Goal: Task Accomplishment & Management: Manage account settings

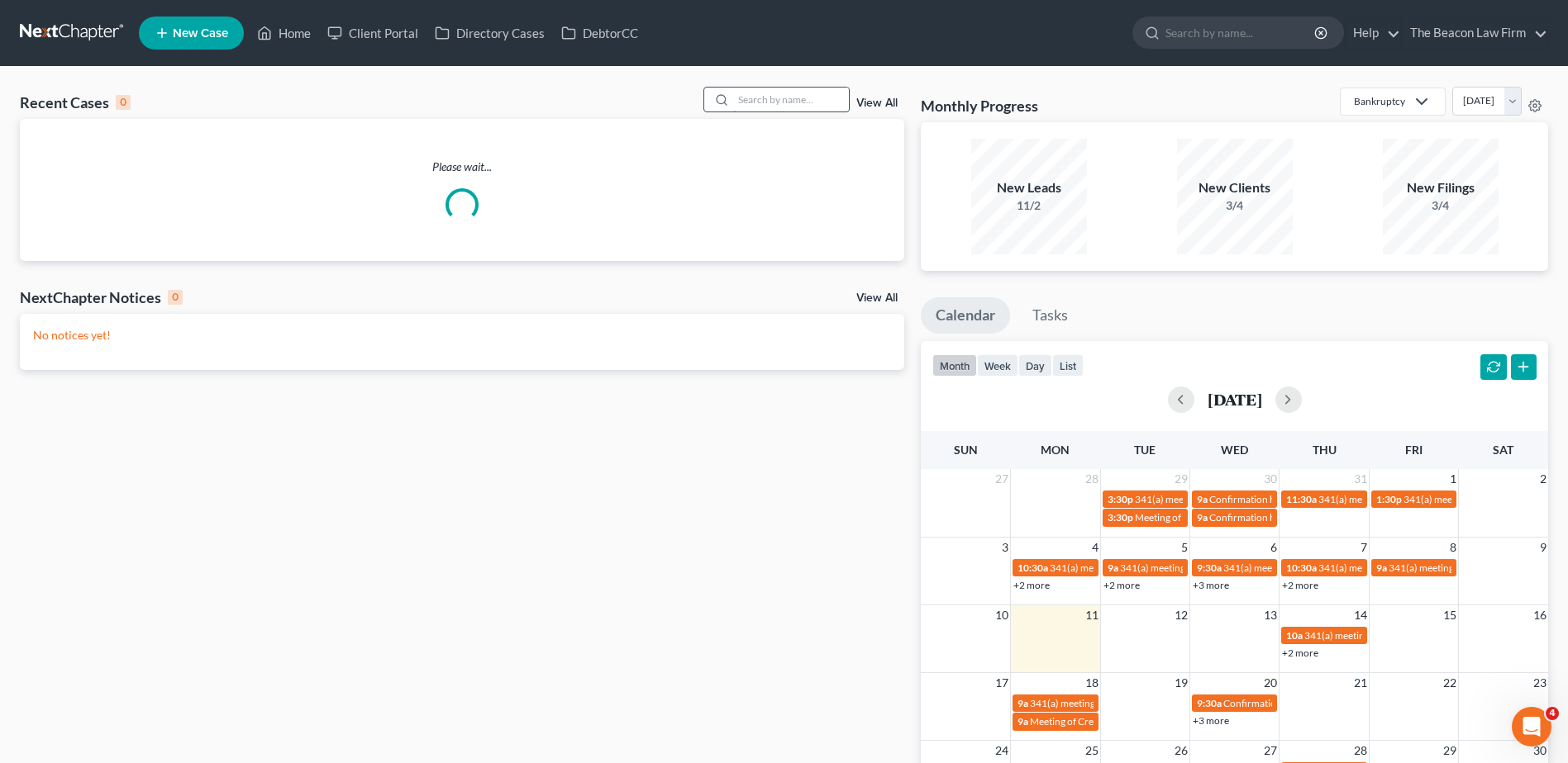
click at [783, 95] on input "search" at bounding box center [791, 99] width 116 height 24
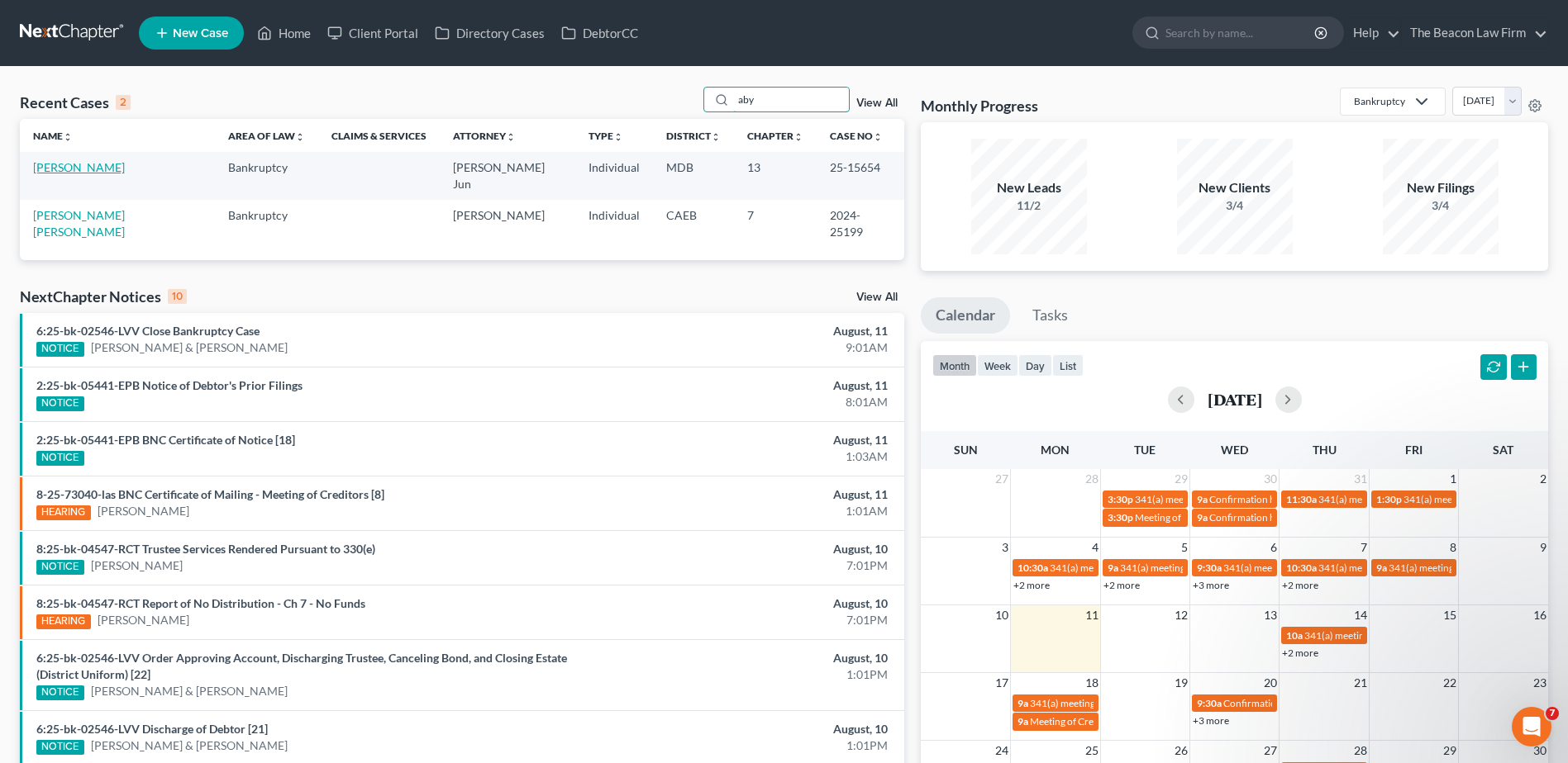
type input "aby"
click at [47, 170] on link "[PERSON_NAME]" at bounding box center [78, 167] width 92 height 14
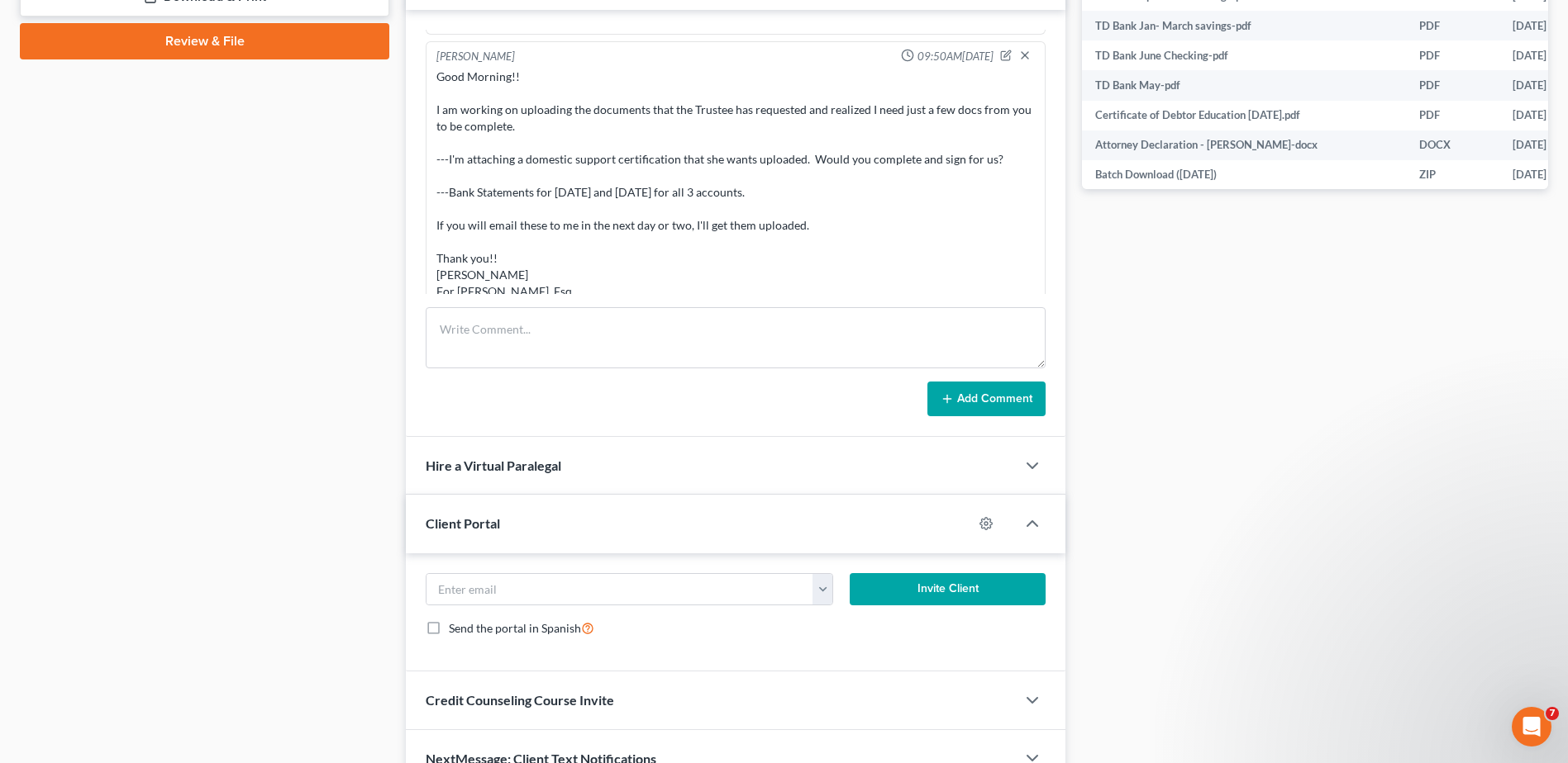
scroll to position [826, 0]
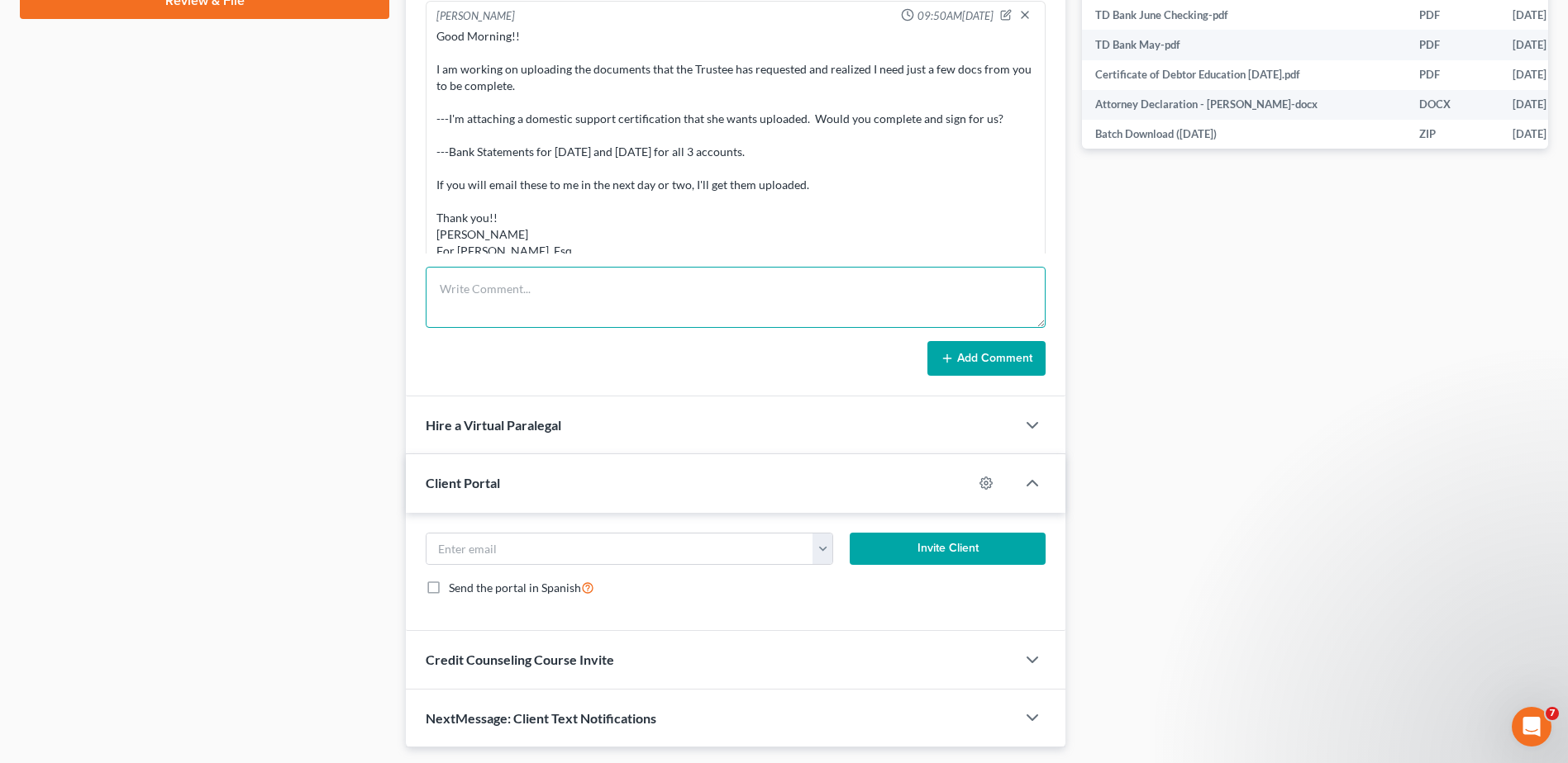
click at [513, 301] on textarea at bounding box center [736, 297] width 620 height 61
paste textarea "Good afternoon [PERSON_NAME], We just completed [GEOGRAPHIC_DATA][PERSON_NAME] …"
type textarea "Good afternoon [PERSON_NAME], We just completed [GEOGRAPHIC_DATA][PERSON_NAME] …"
drag, startPoint x: 1002, startPoint y: 364, endPoint x: 1275, endPoint y: 262, distance: 291.4
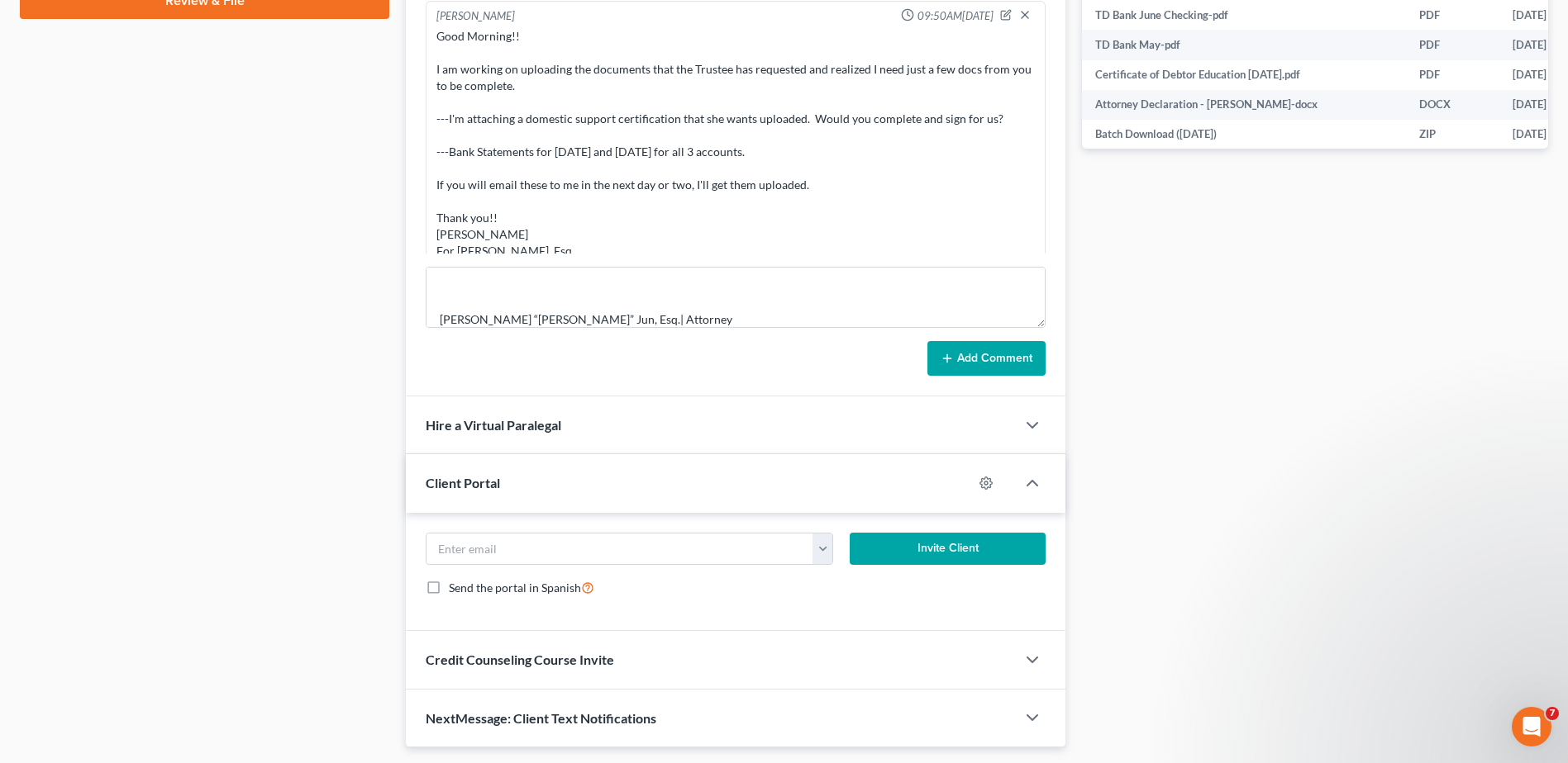
click at [1002, 361] on button "Add Comment" at bounding box center [987, 358] width 119 height 35
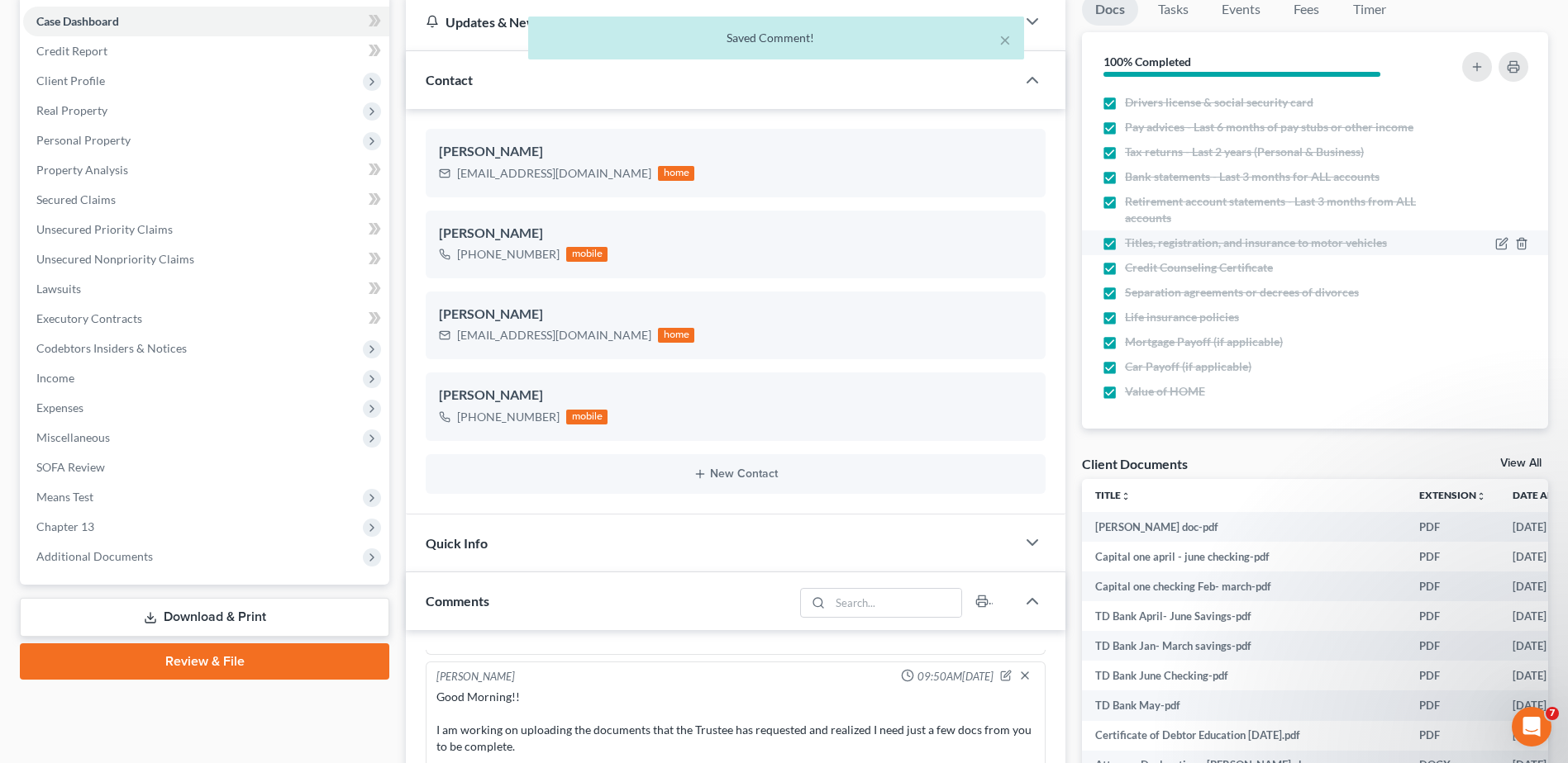
scroll to position [2119, 0]
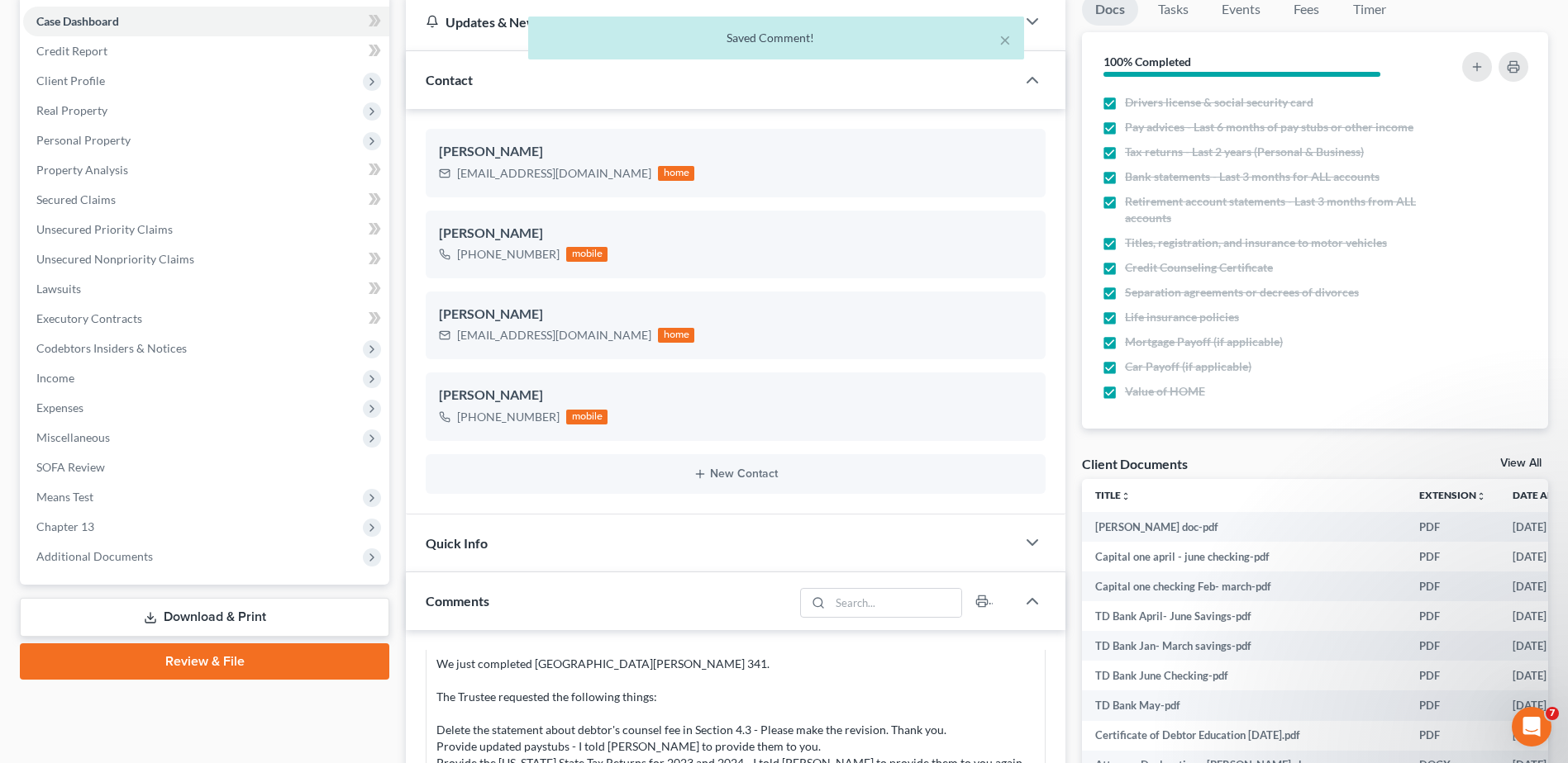
click at [1524, 458] on link "View All" at bounding box center [1521, 463] width 41 height 12
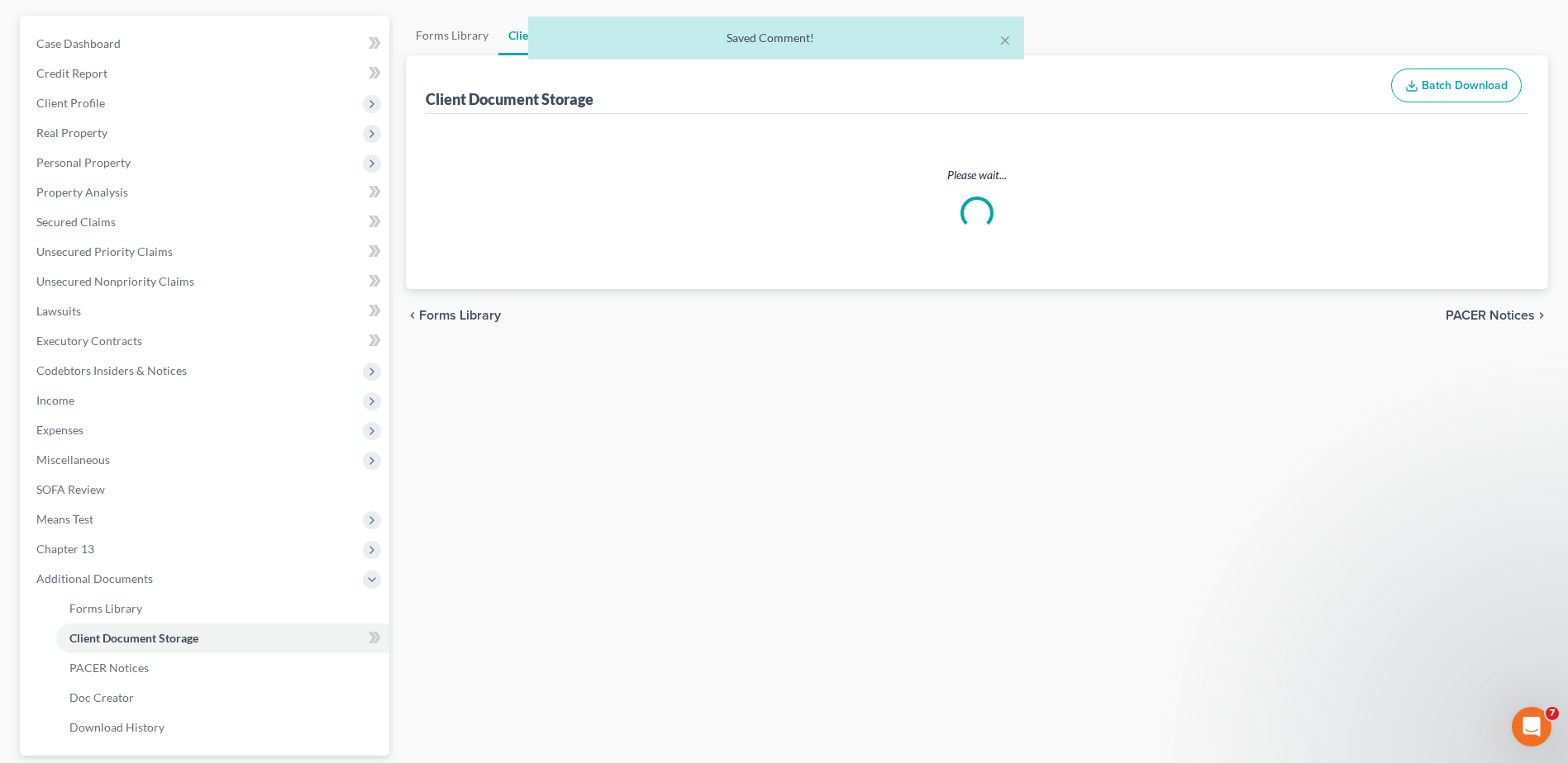
scroll to position [84, 0]
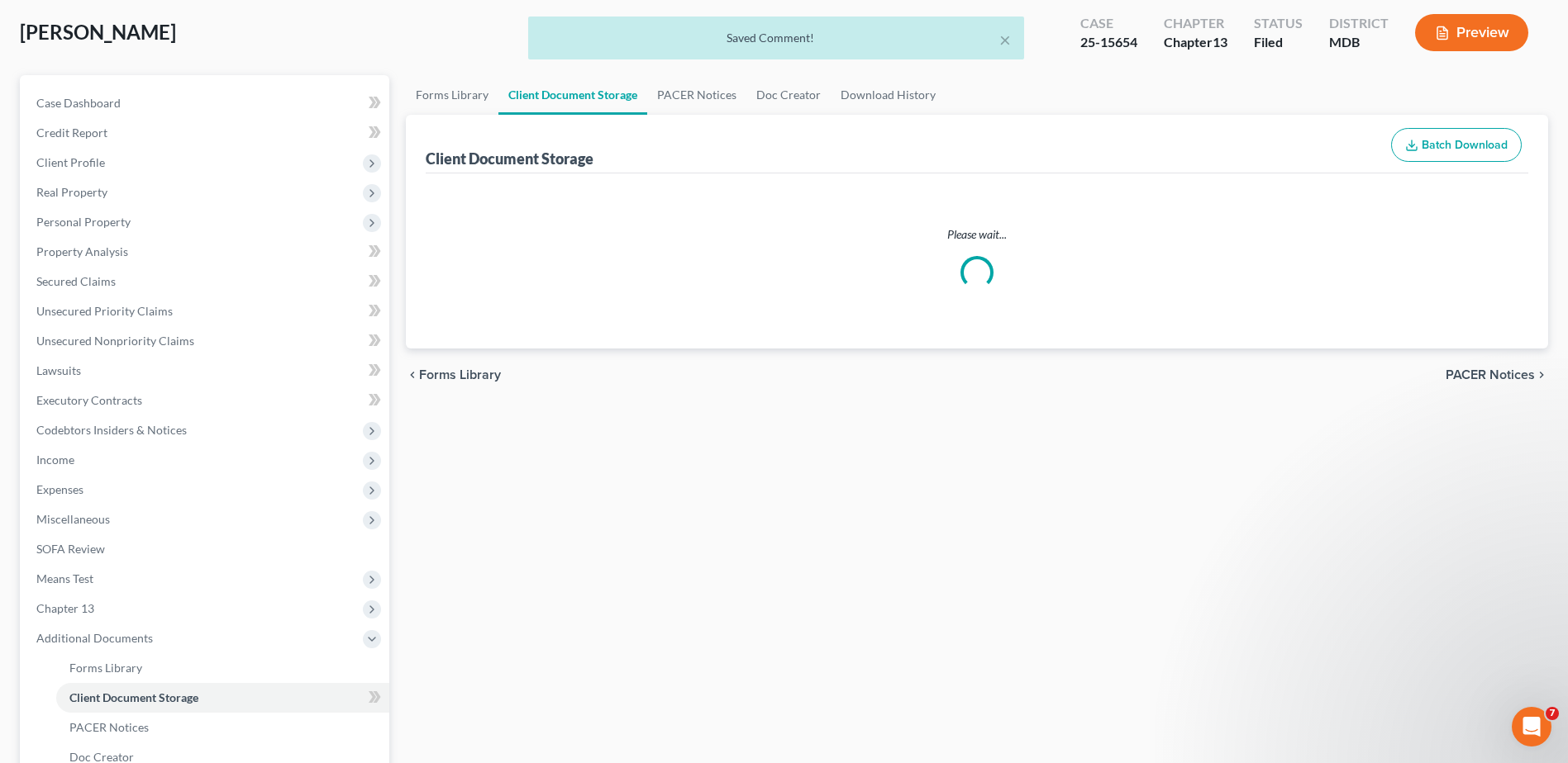
select select "14"
select select "25"
select select "36"
select select "23"
select select "27"
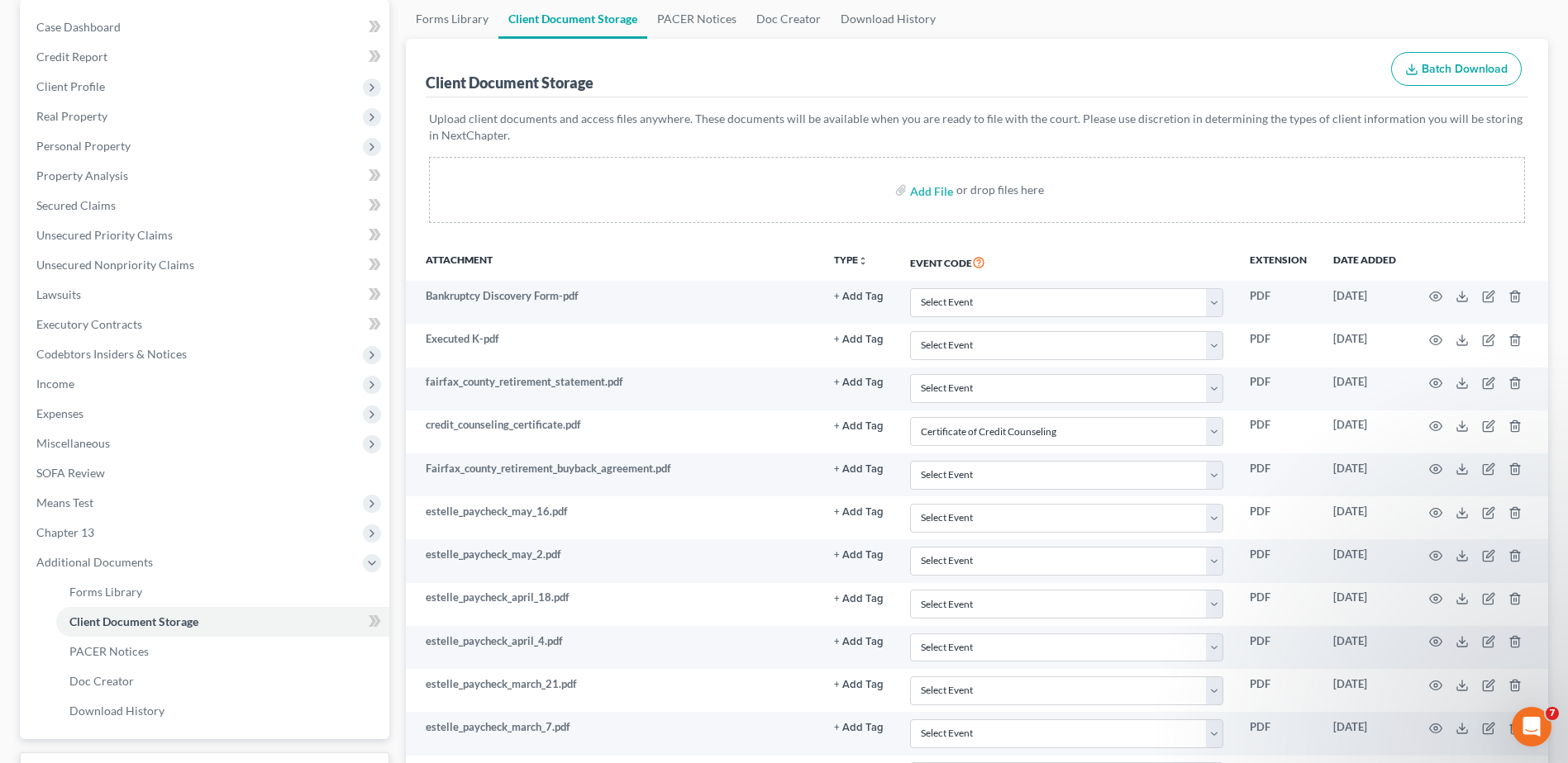
scroll to position [0, 0]
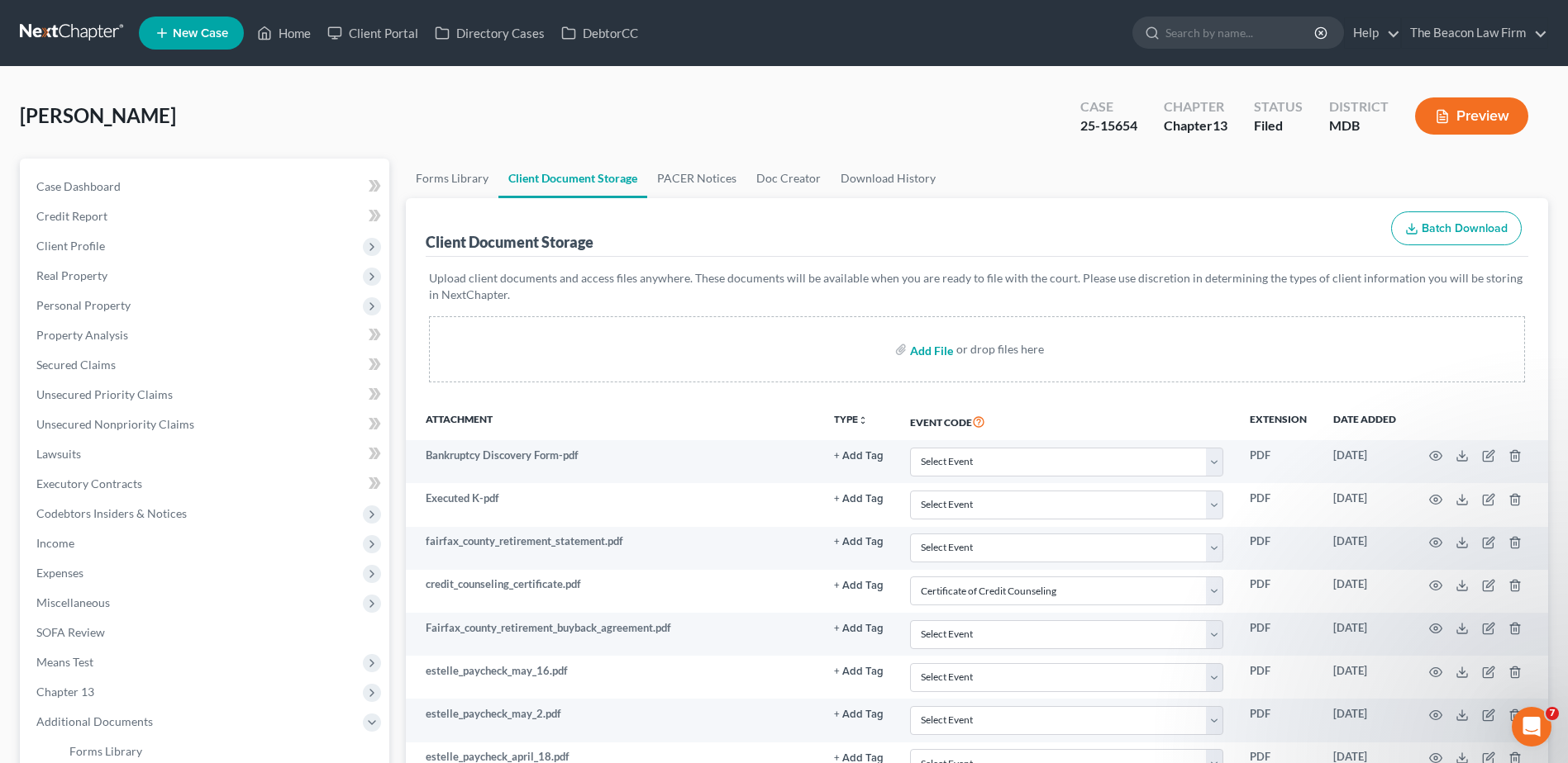
click at [936, 345] on input "file" at bounding box center [929, 349] width 39 height 30
type input "C:\fakepath\Aby^J [PERSON_NAME] Plan COS.pdf"
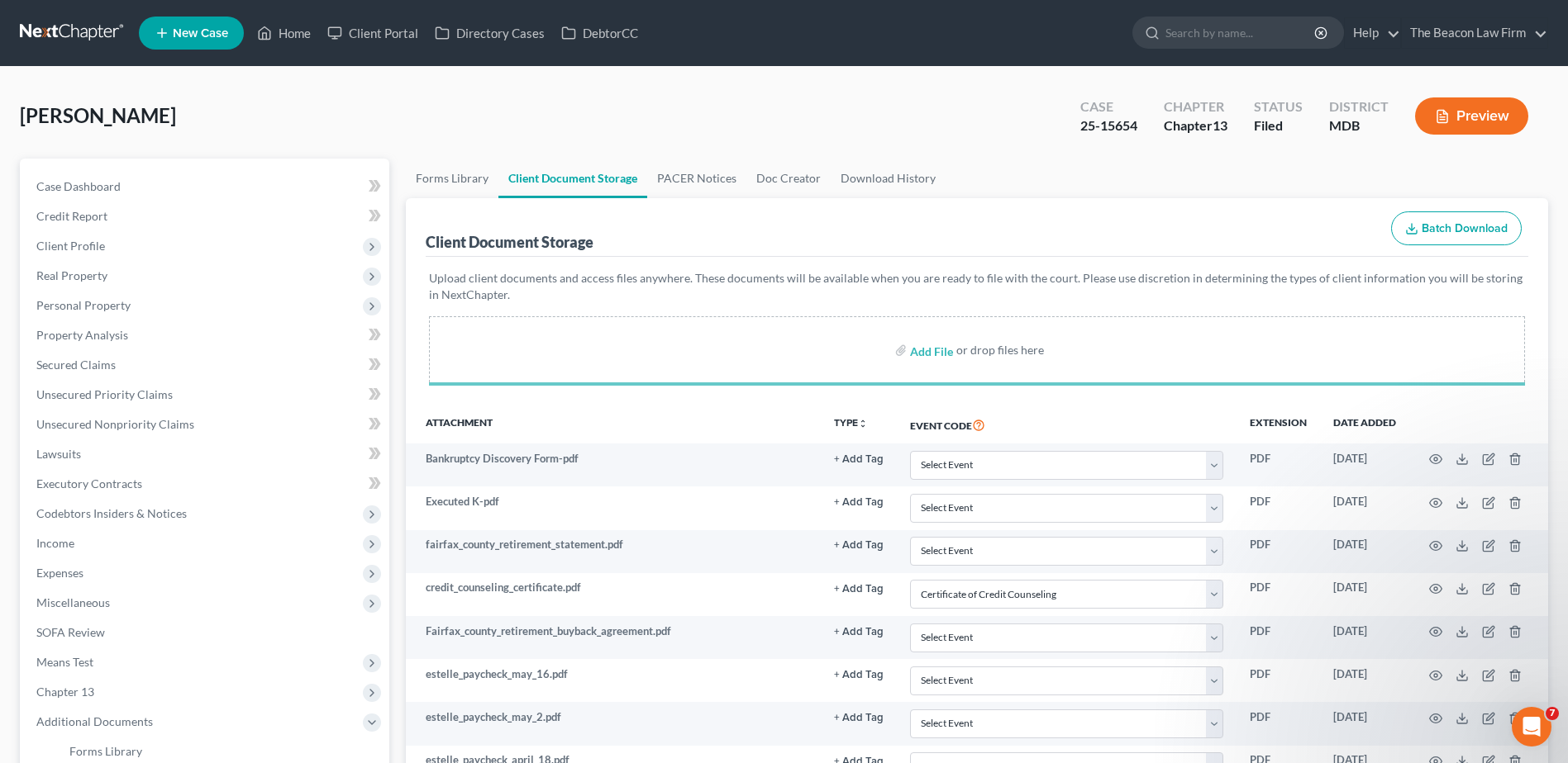
select select "14"
select select "25"
select select "36"
select select "23"
select select "27"
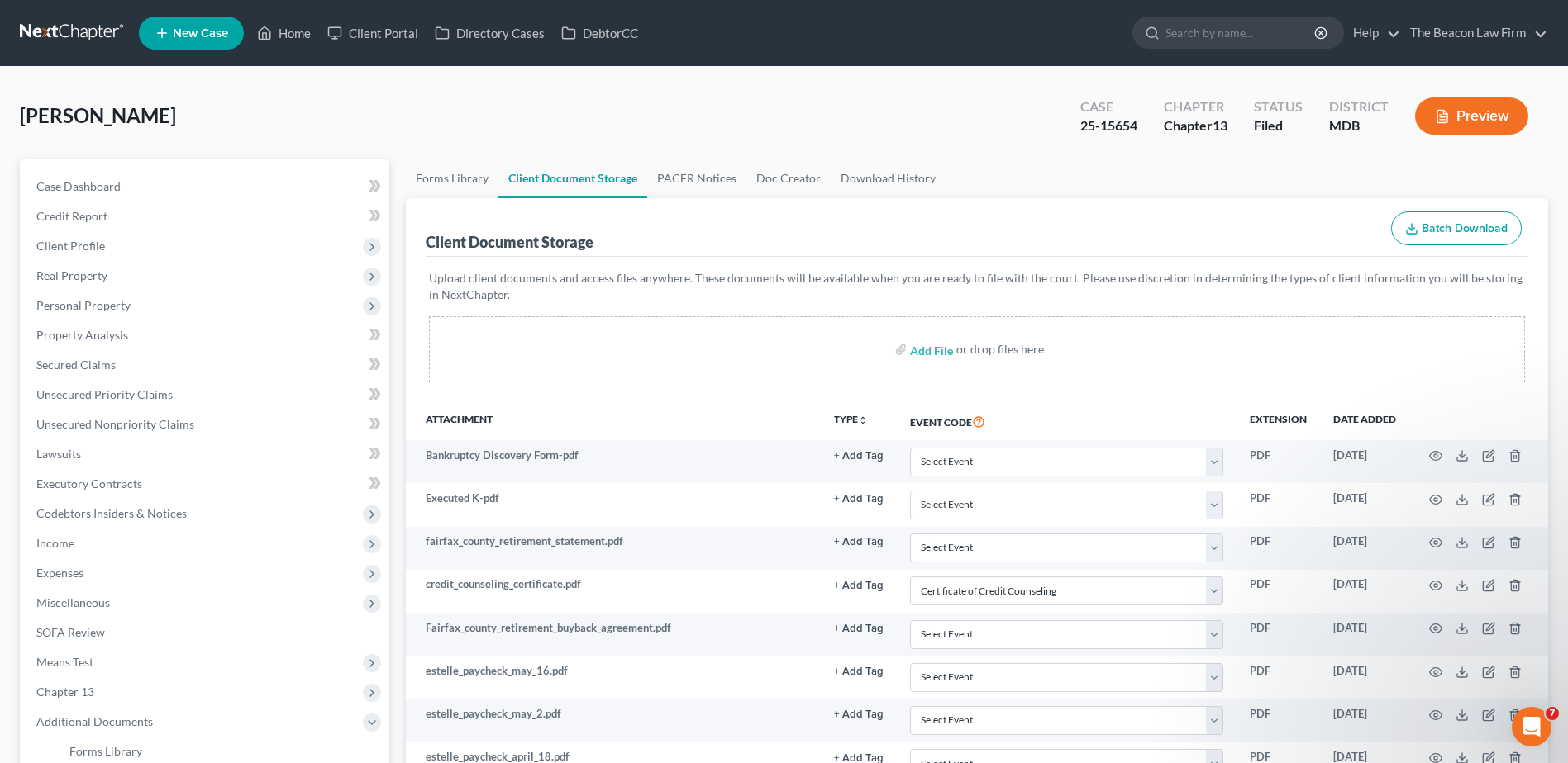
select select "14"
select select "25"
select select "36"
select select "23"
select select "27"
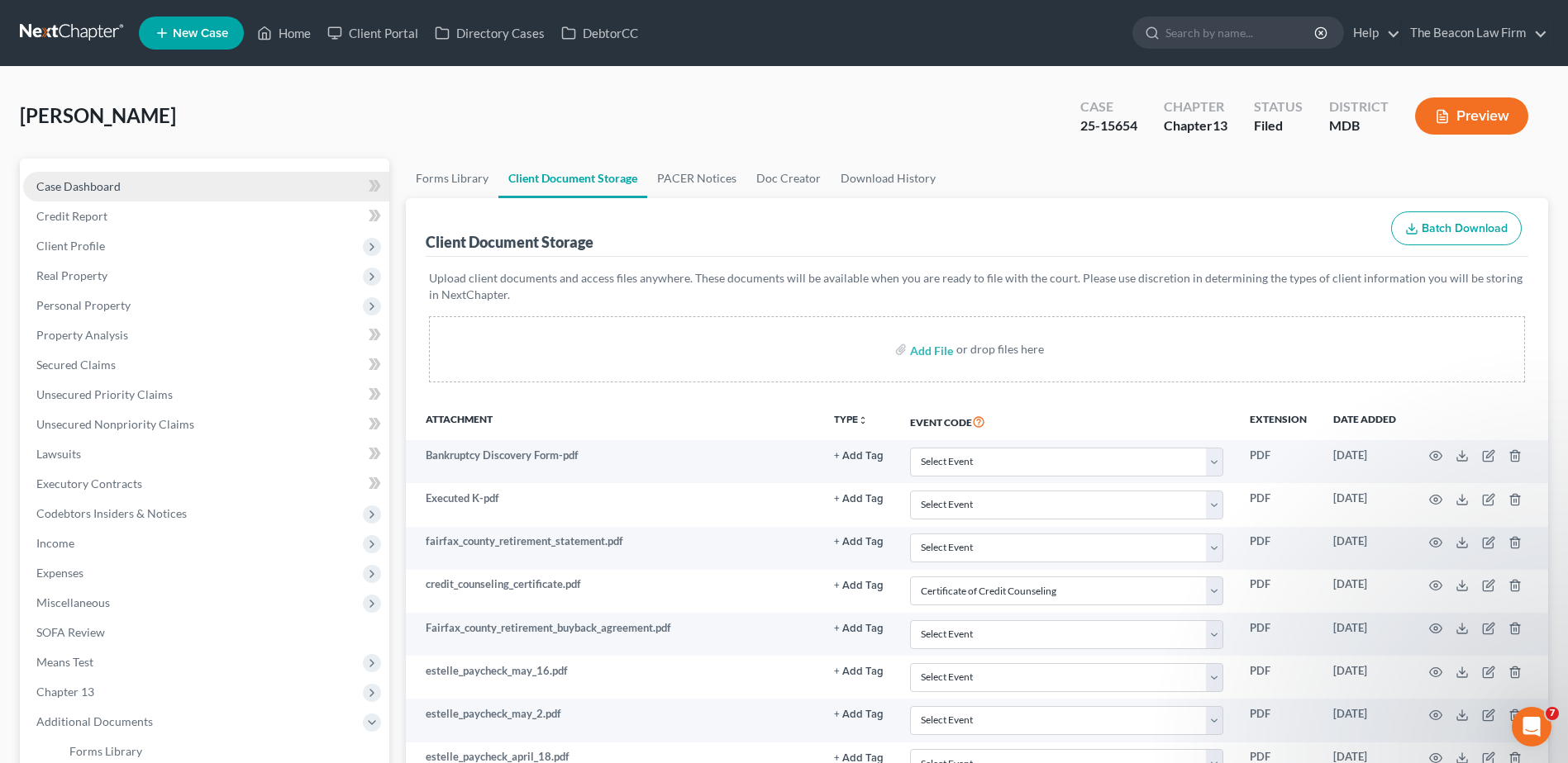
click at [84, 190] on span "Case Dashboard" at bounding box center [78, 186] width 84 height 14
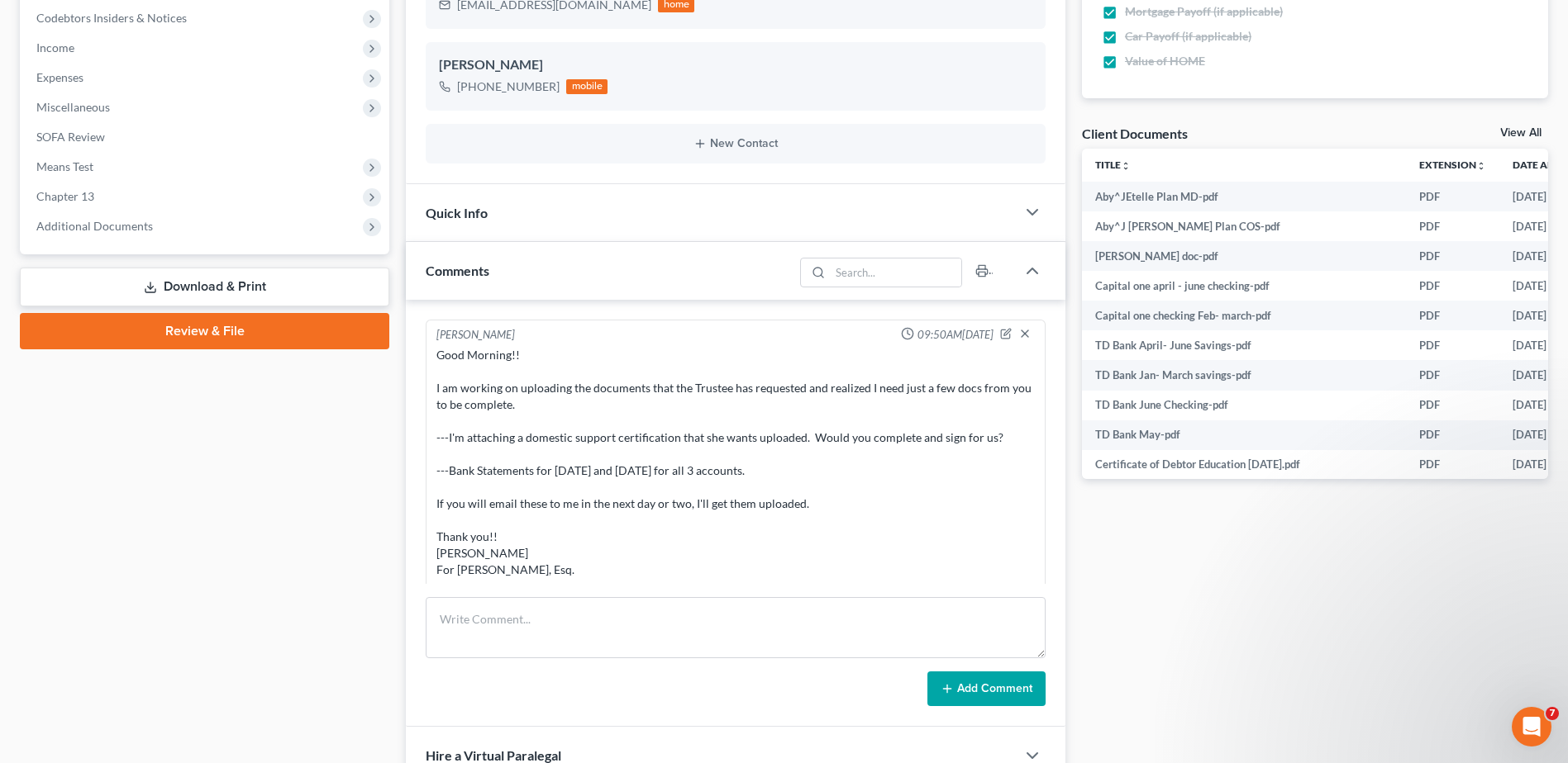
scroll to position [1624, 0]
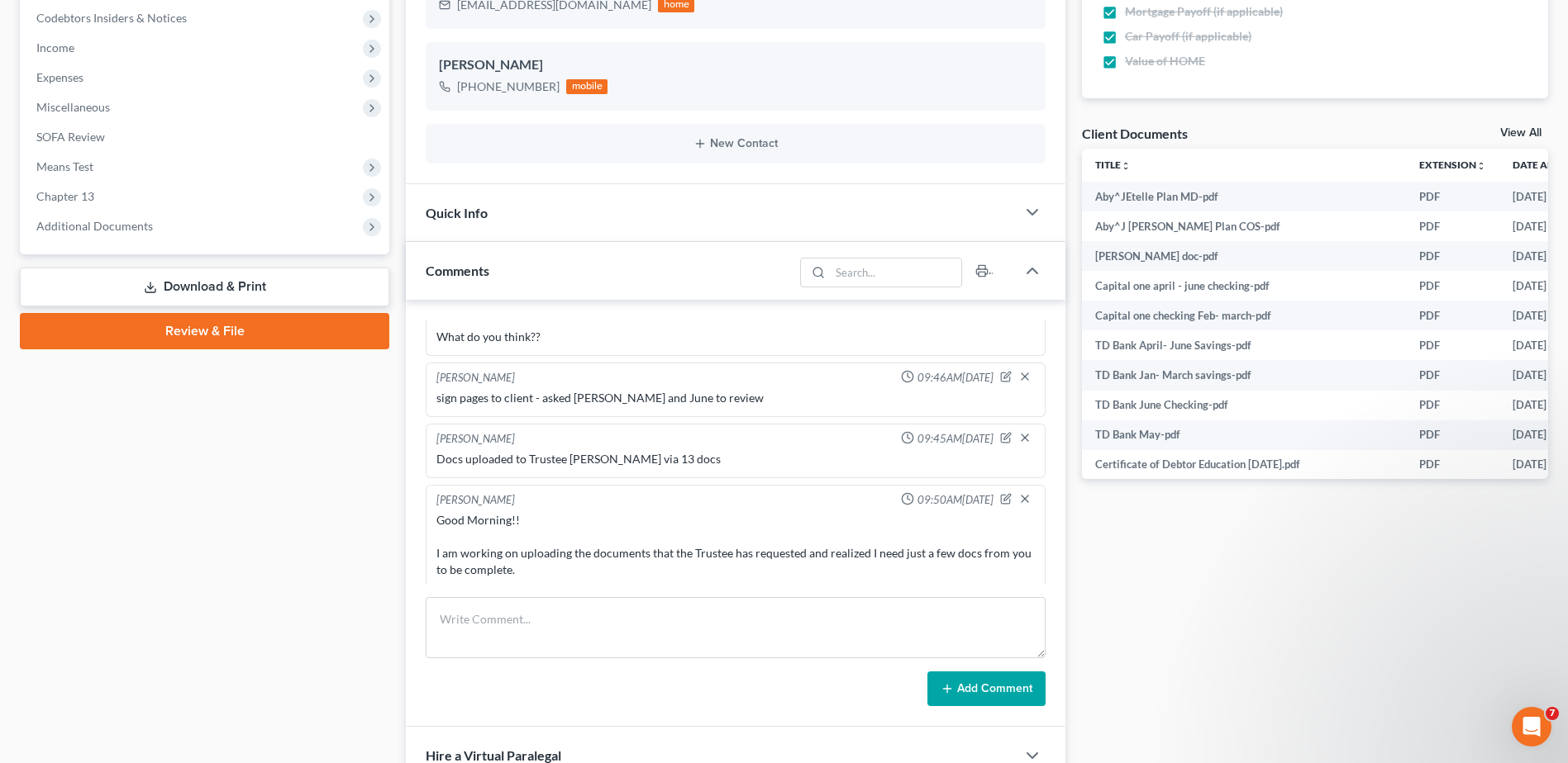
click at [1527, 129] on link "View All" at bounding box center [1521, 133] width 41 height 12
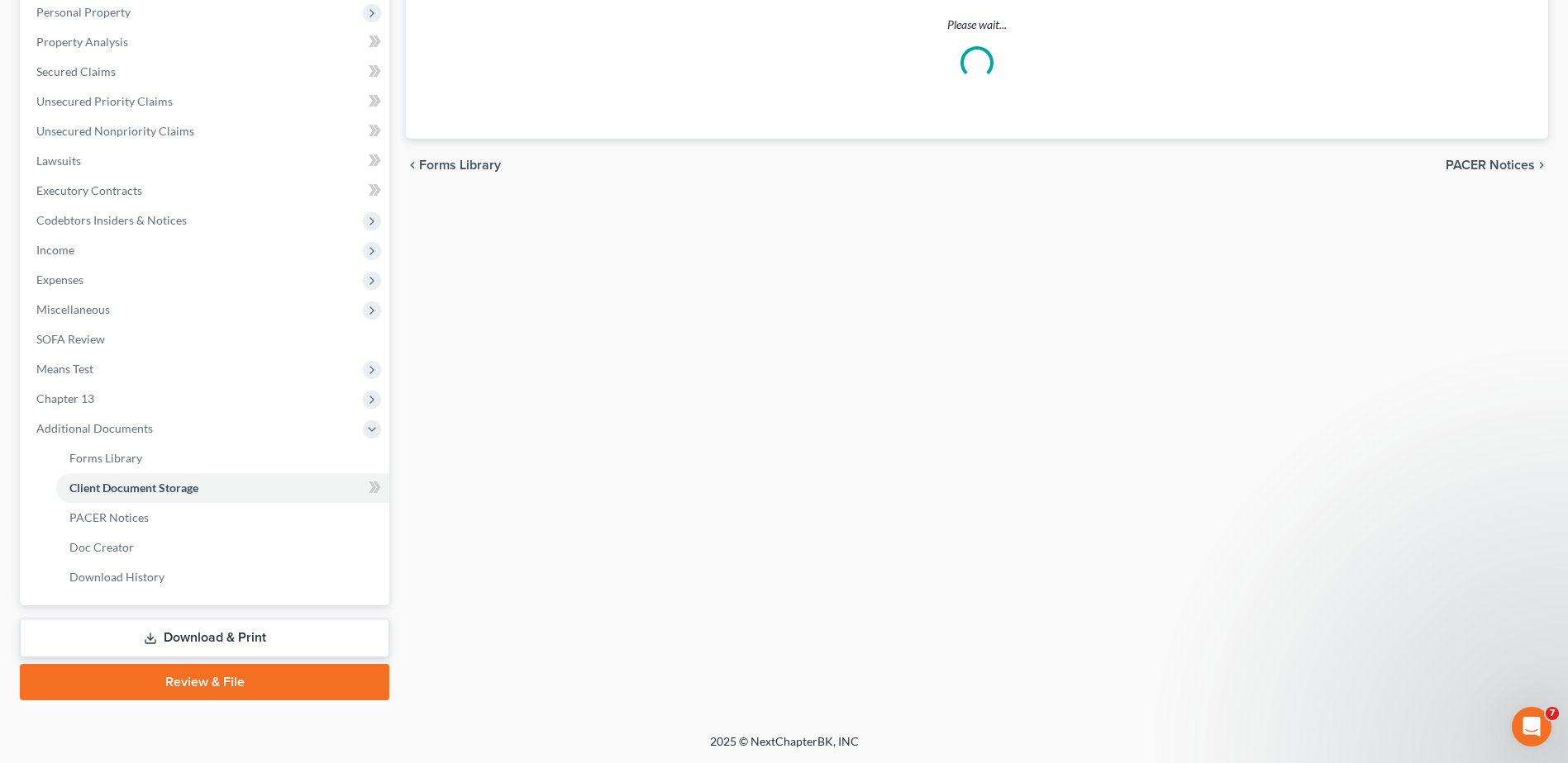
scroll to position [84, 0]
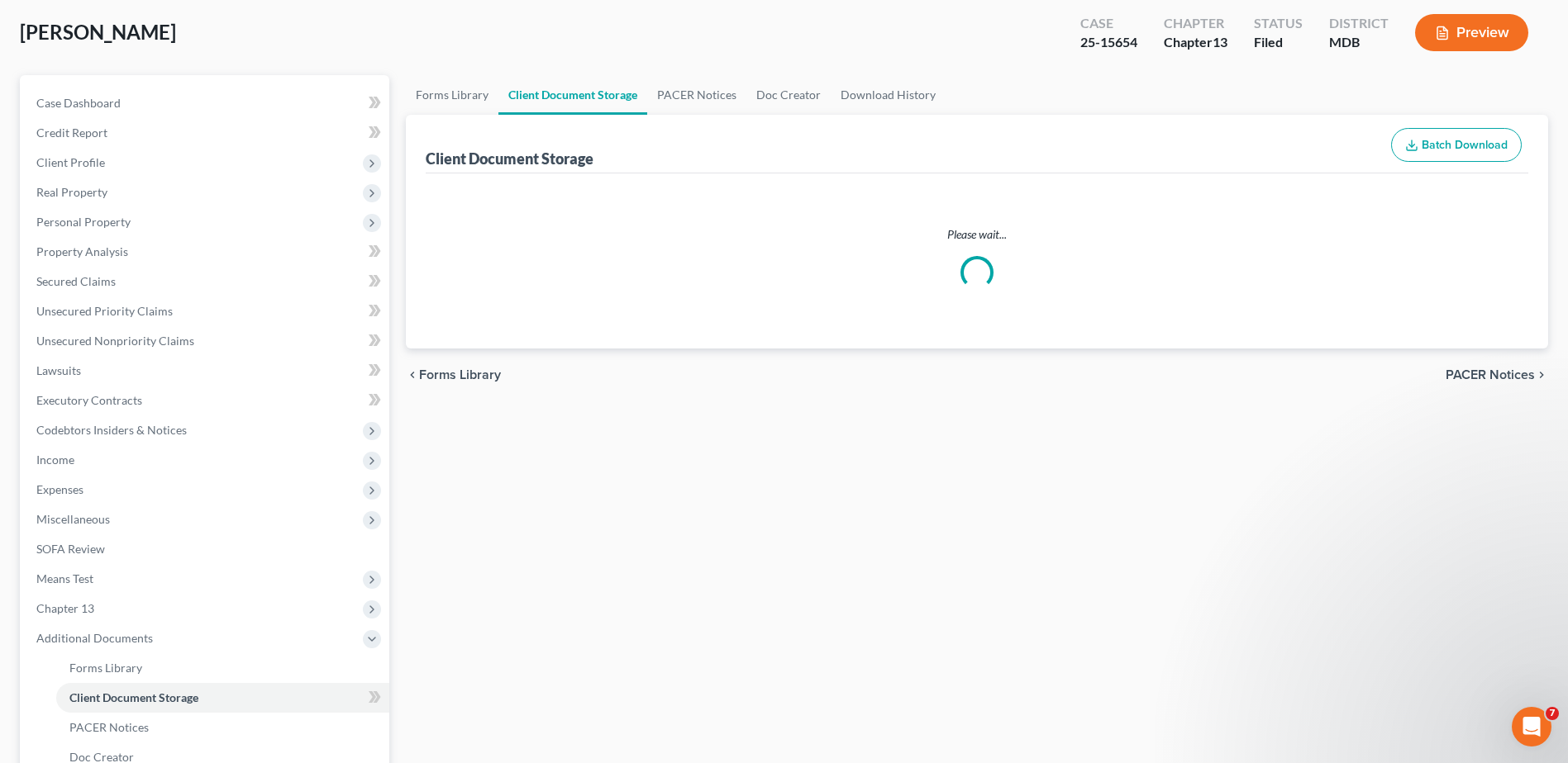
select select "14"
select select "25"
select select "36"
select select "23"
select select "27"
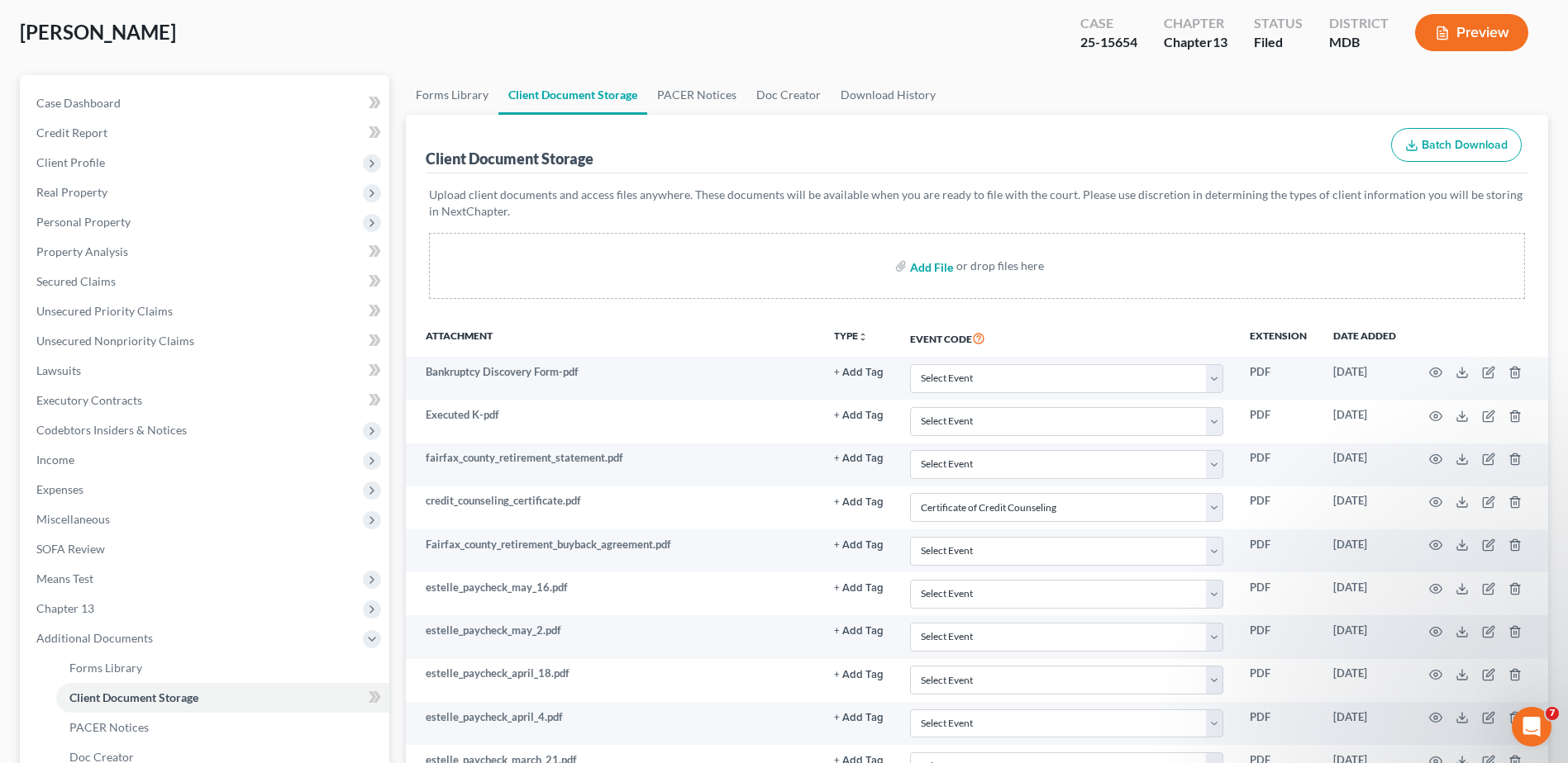
scroll to position [0, 0]
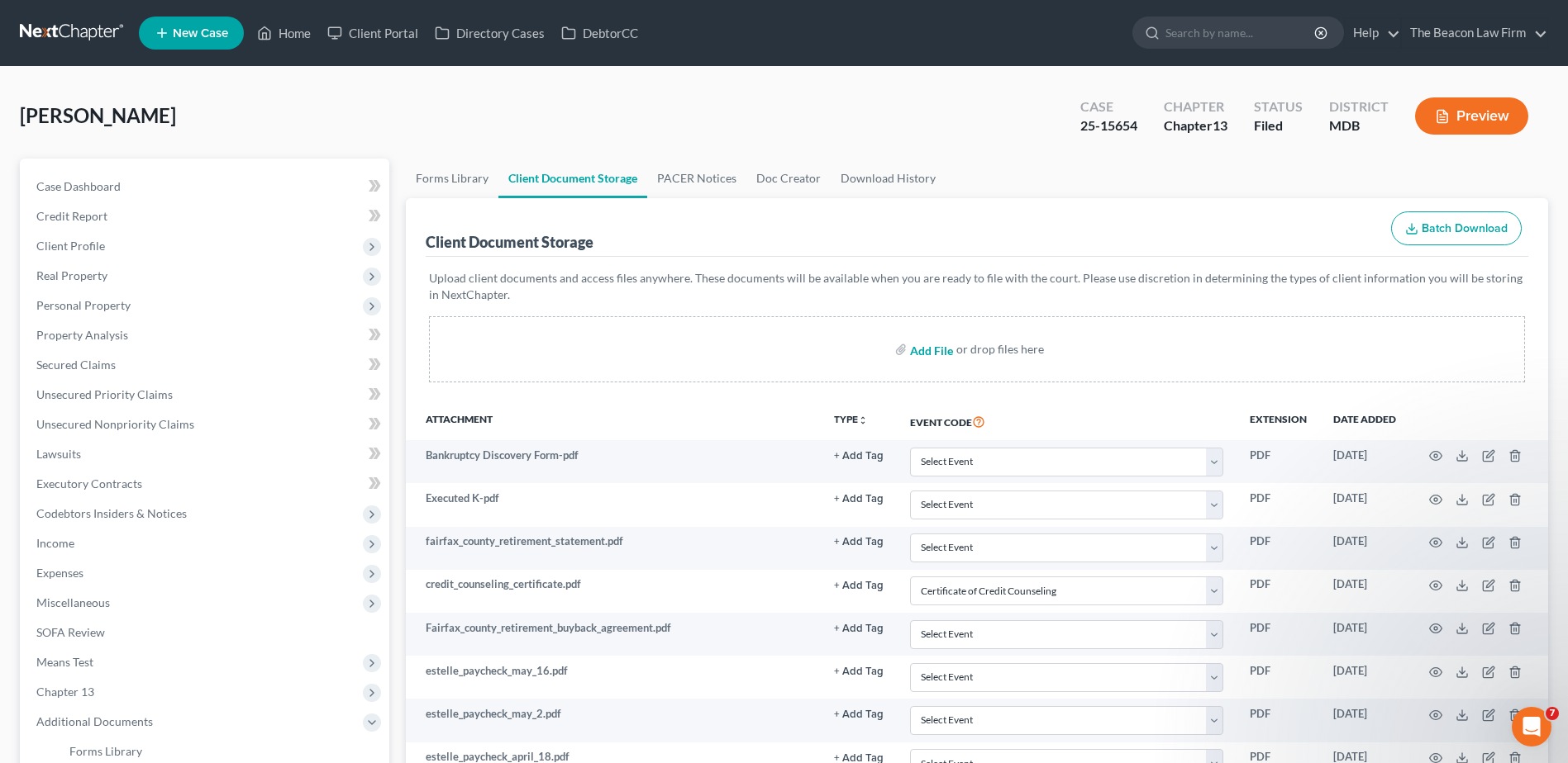
click at [935, 353] on input "file" at bounding box center [929, 349] width 39 height 30
type input "C:\fakepath\[US_STATE] 2024 returns.pdf"
select select "14"
select select "25"
select select "36"
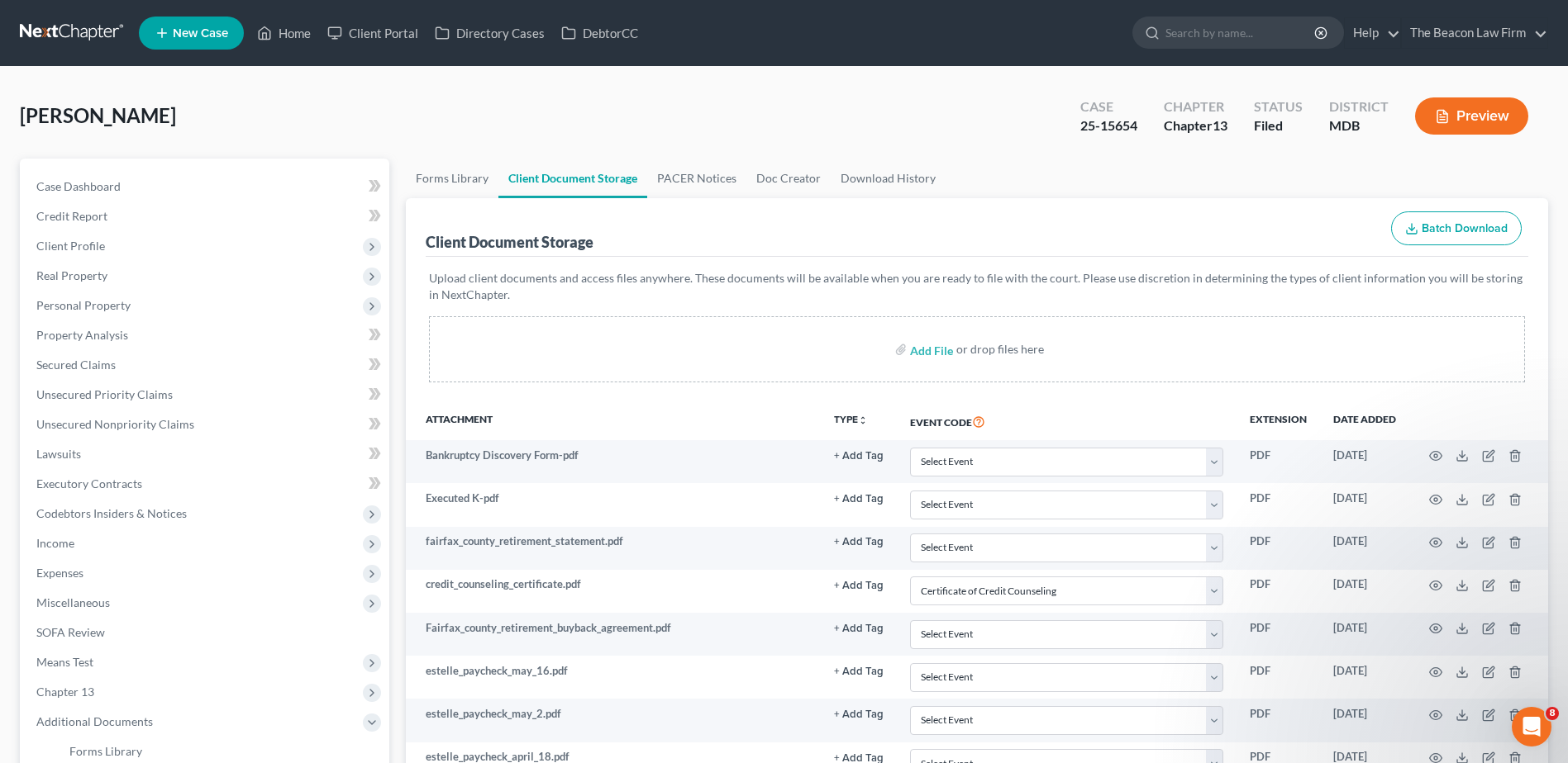
select select "23"
select select "27"
click at [929, 347] on input "file" at bounding box center [929, 349] width 39 height 30
type input "C:\fakepath\Pay Stubs May to [DATE].pdf"
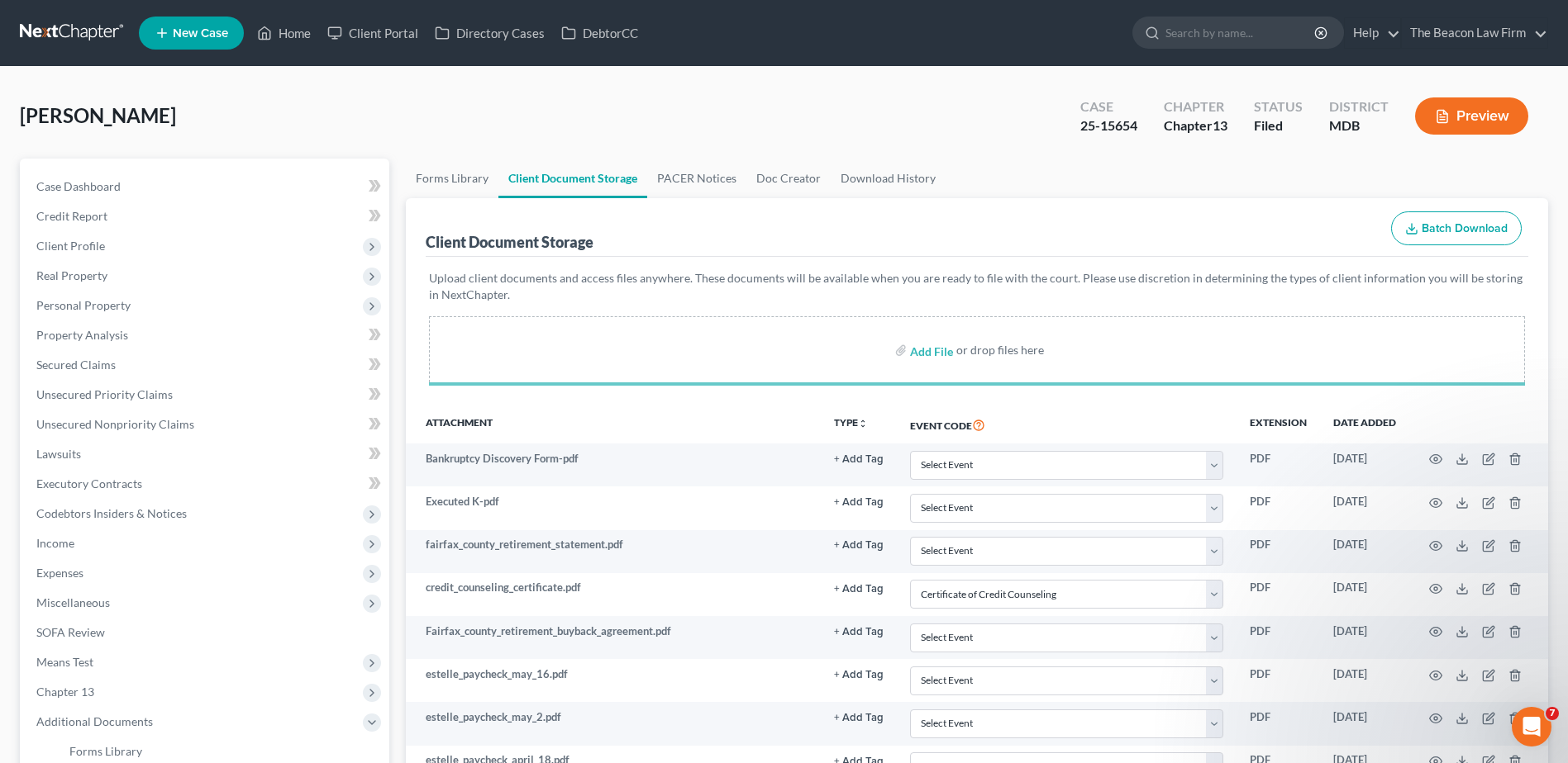
select select "14"
select select "25"
select select "36"
select select "23"
select select "27"
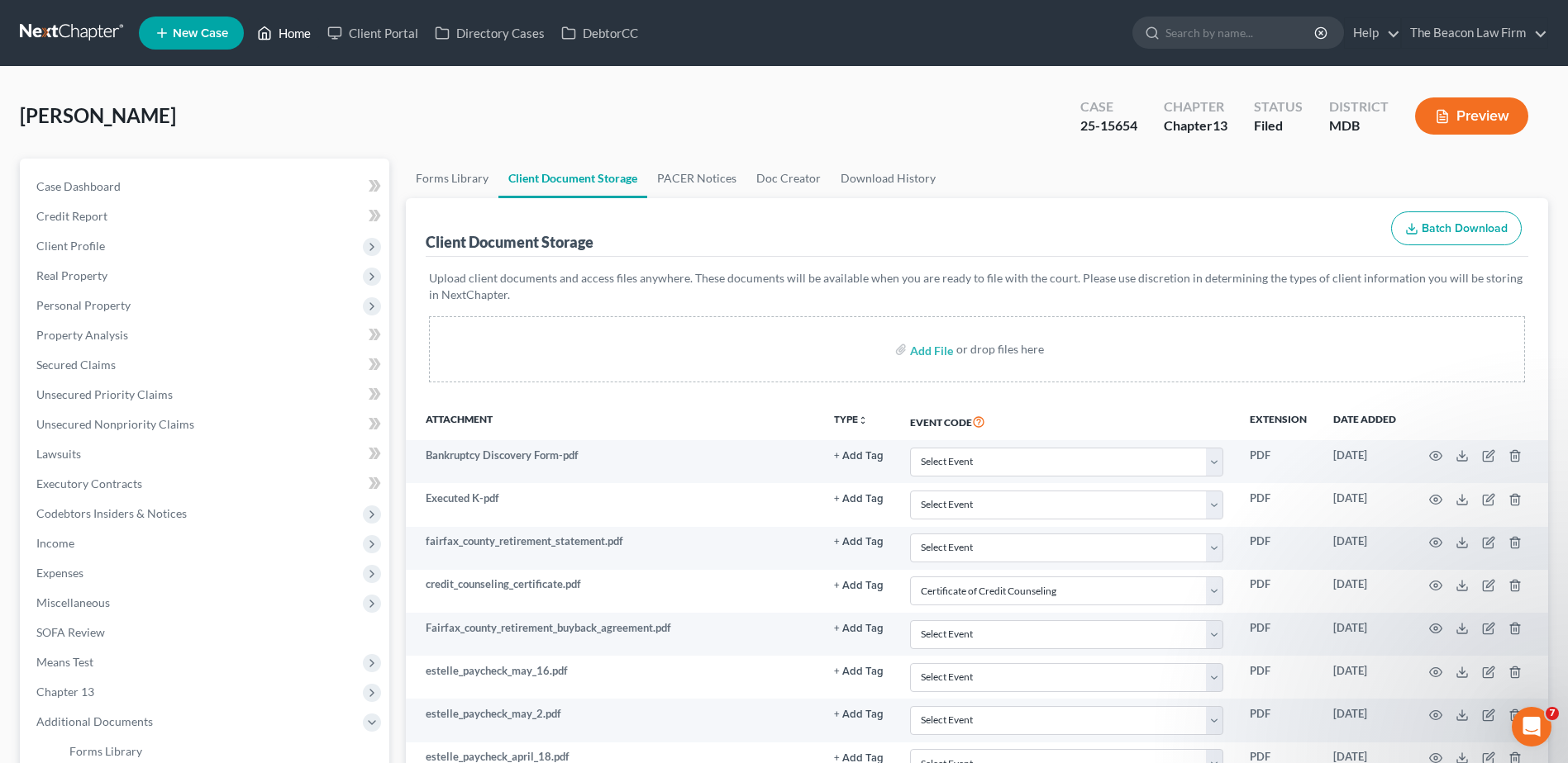
drag, startPoint x: 296, startPoint y: 40, endPoint x: 312, endPoint y: 51, distance: 19.4
click at [296, 40] on link "Home" at bounding box center [284, 33] width 70 height 30
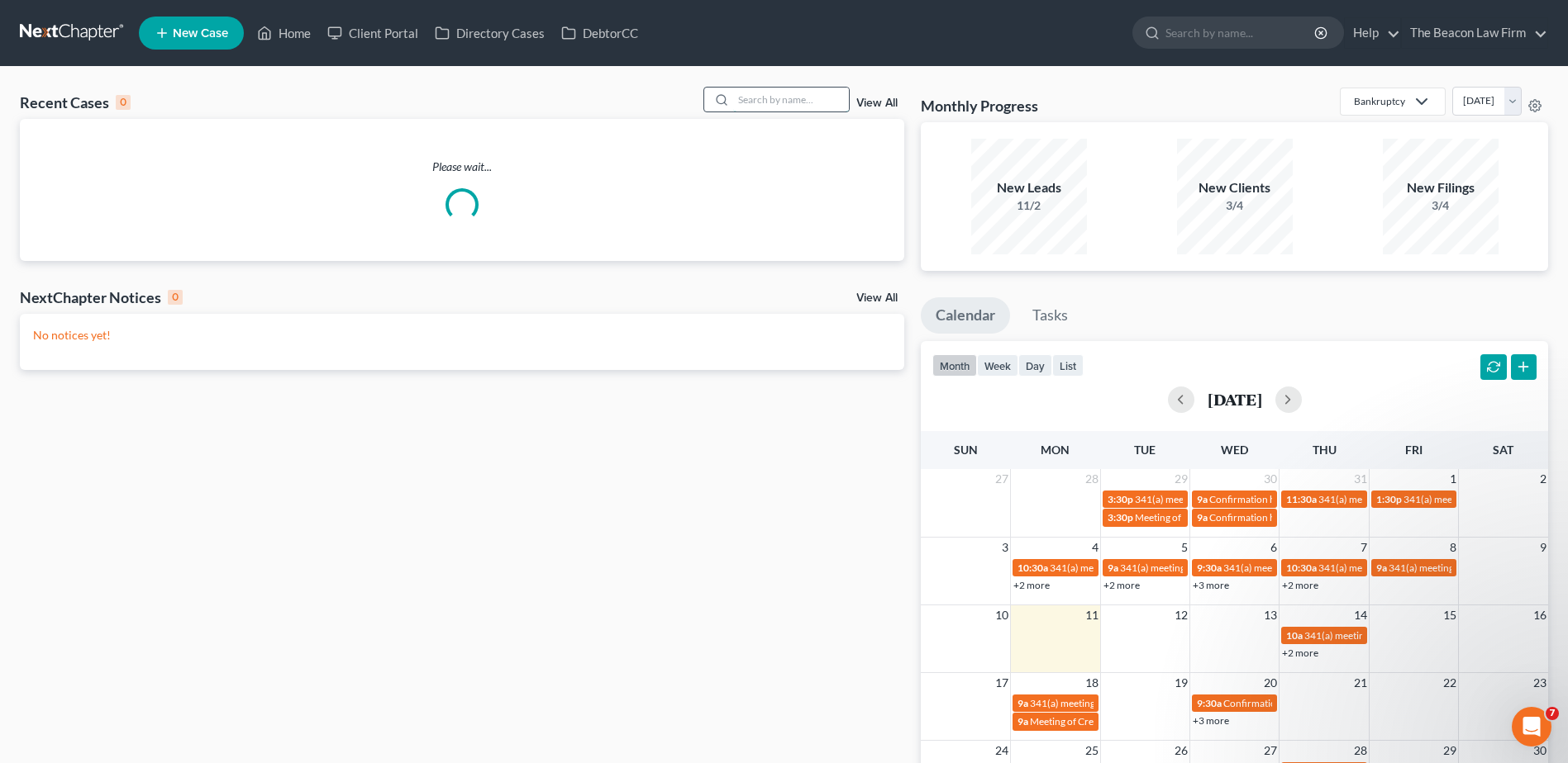
click at [809, 95] on input "search" at bounding box center [791, 99] width 116 height 24
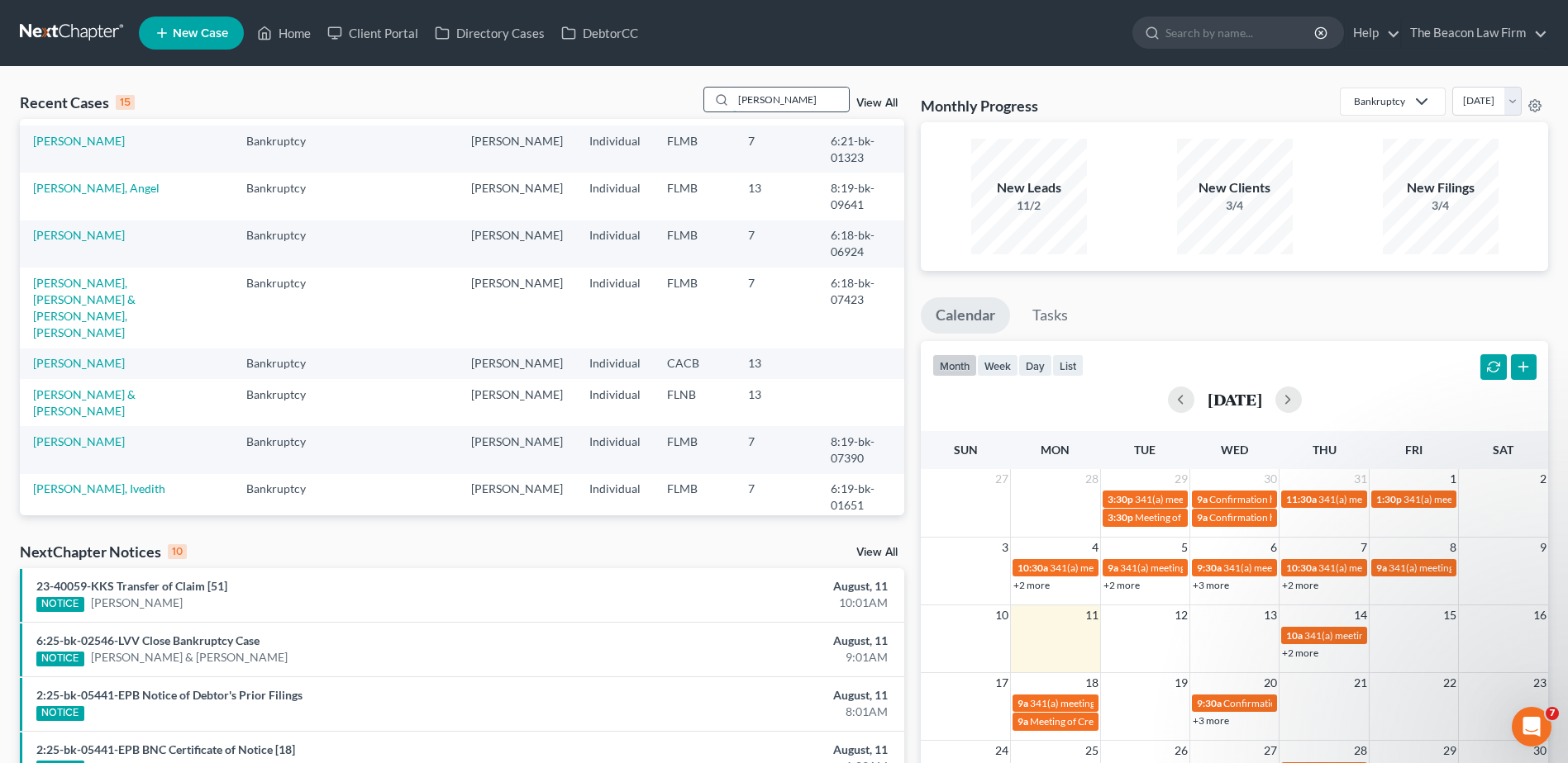
drag, startPoint x: 805, startPoint y: 95, endPoint x: 724, endPoint y: 93, distance: 81.0
click at [724, 93] on div "[PERSON_NAME]" at bounding box center [776, 99] width 147 height 26
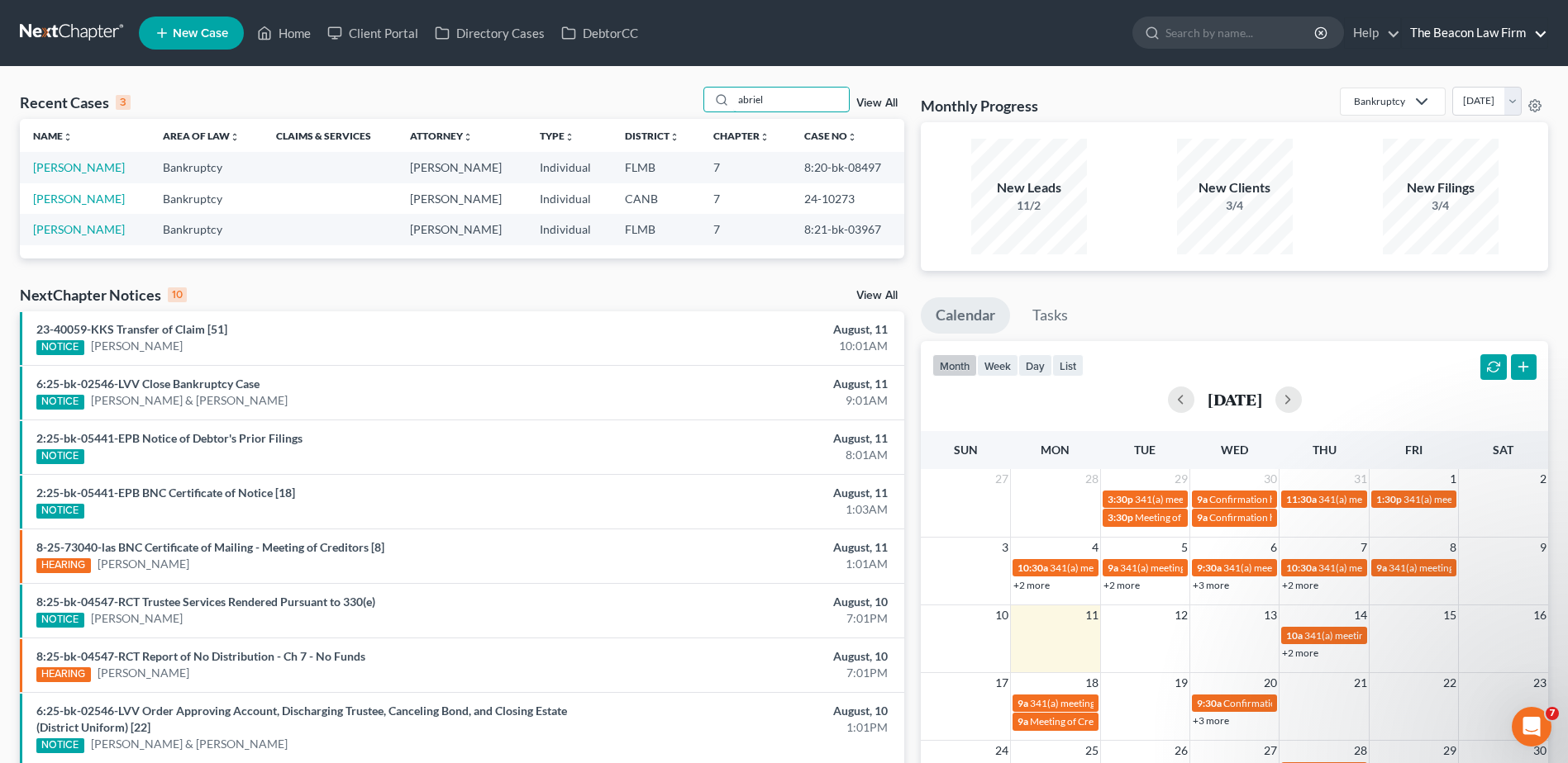
type input "abriel"
click at [1444, 26] on link "The Beacon Law Firm" at bounding box center [1474, 33] width 145 height 30
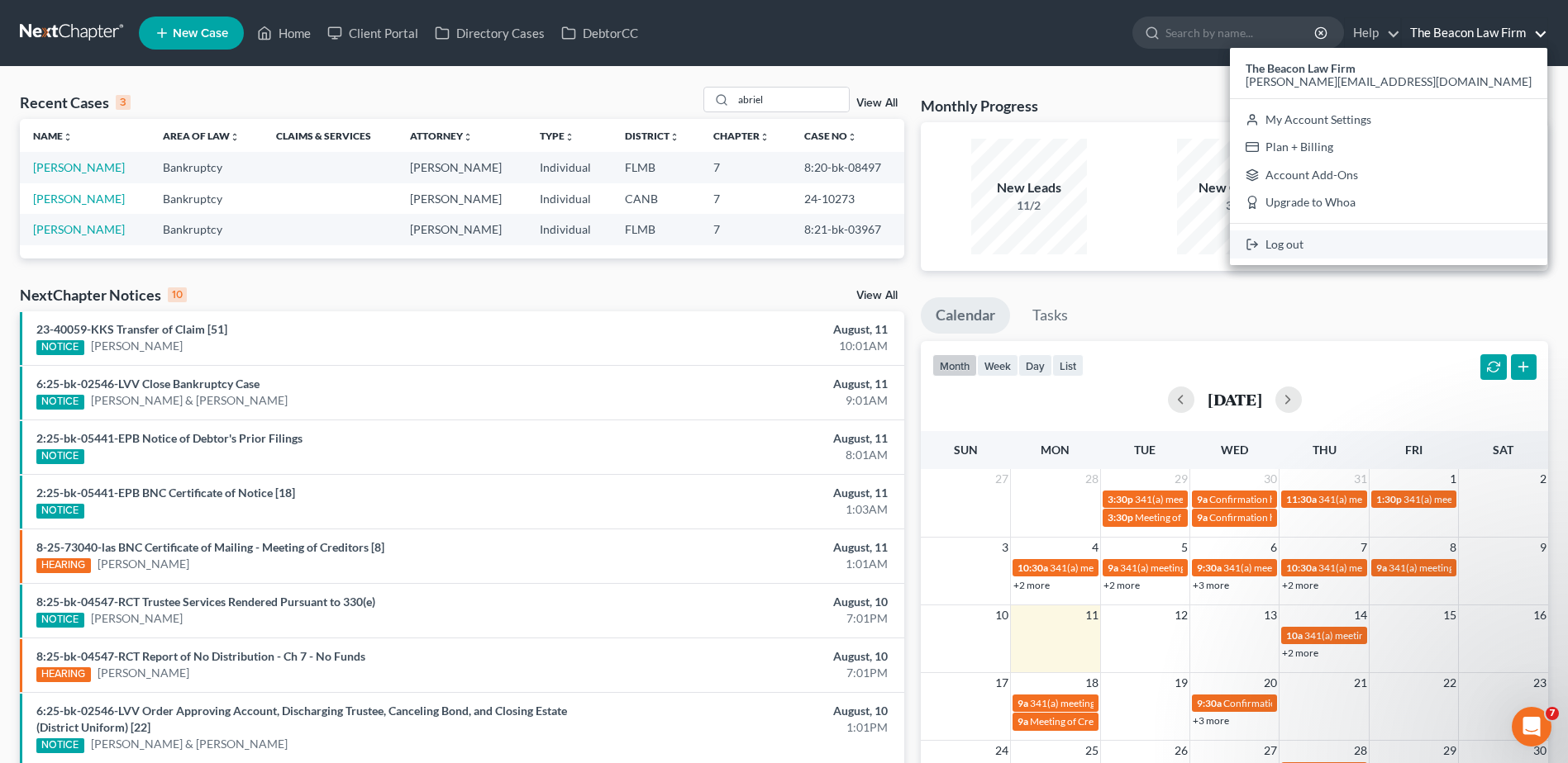
click at [1457, 240] on link "Log out" at bounding box center [1388, 244] width 317 height 28
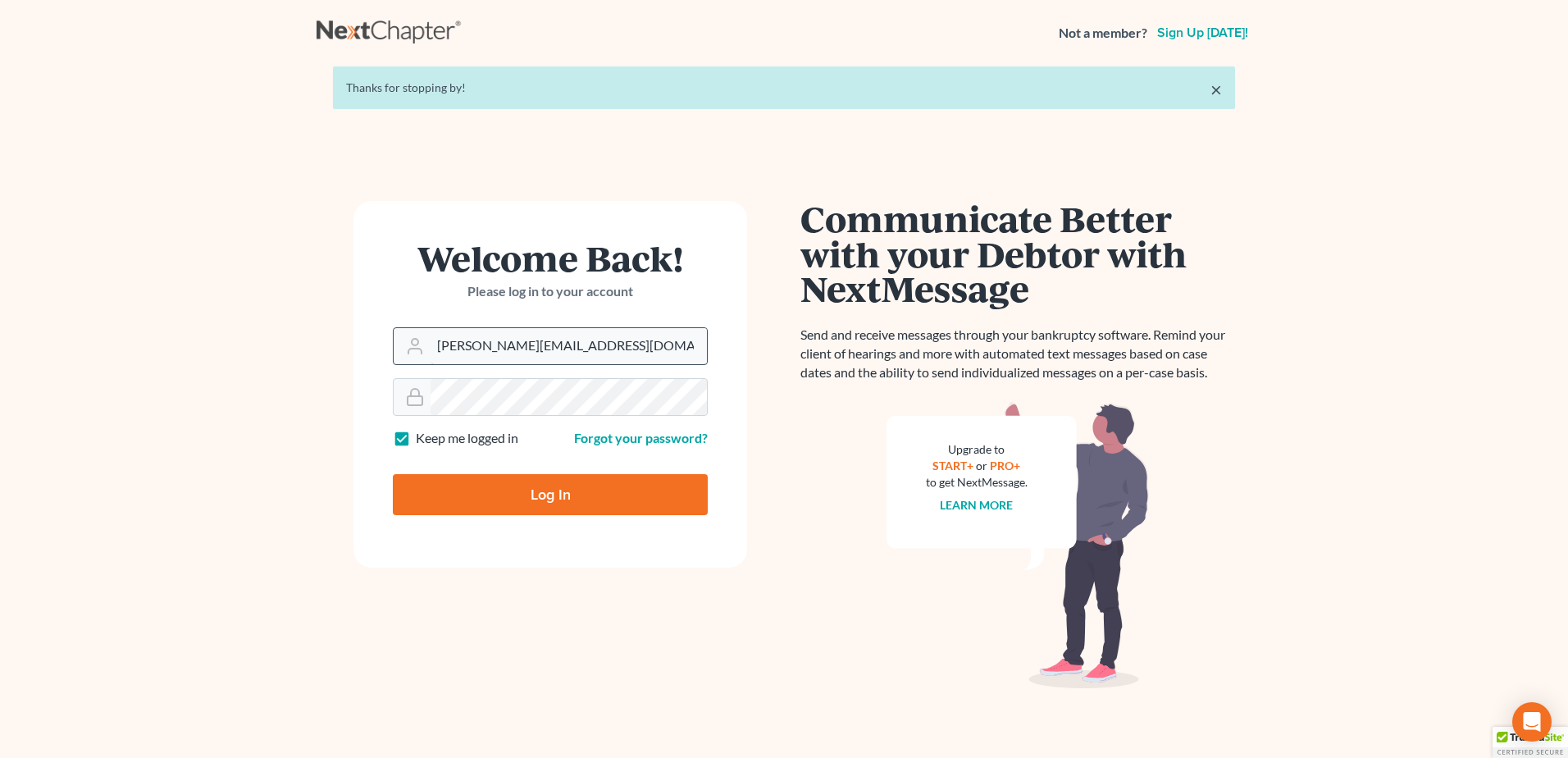
click at [547, 342] on input "[PERSON_NAME][EMAIL_ADDRESS][DOMAIN_NAME]" at bounding box center [569, 346] width 276 height 36
type input "[EMAIL_ADDRESS][DOMAIN_NAME]"
click at [492, 485] on input "Log In" at bounding box center [550, 494] width 315 height 41
type input "Thinking..."
